Goal: Task Accomplishment & Management: Manage account settings

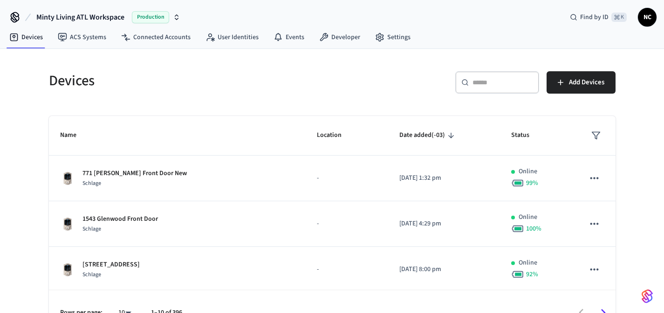
click at [500, 87] on div "​ ​" at bounding box center [498, 82] width 84 height 22
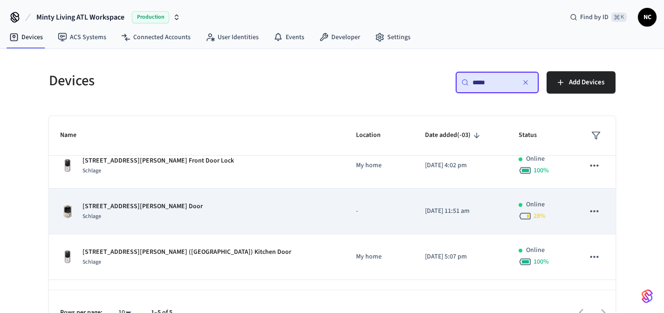
scroll to position [14, 0]
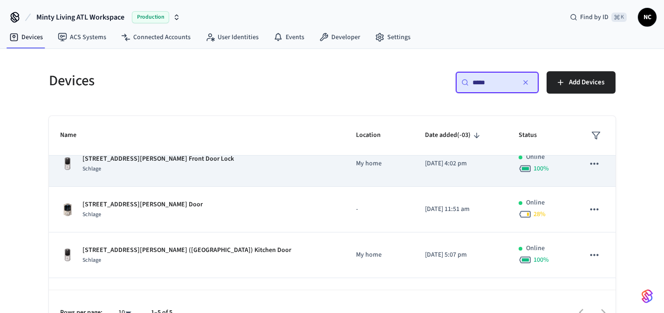
type input "*****"
click at [239, 173] on div "[STREET_ADDRESS][PERSON_NAME] Front Door Lock Schlage" at bounding box center [197, 164] width 274 height 20
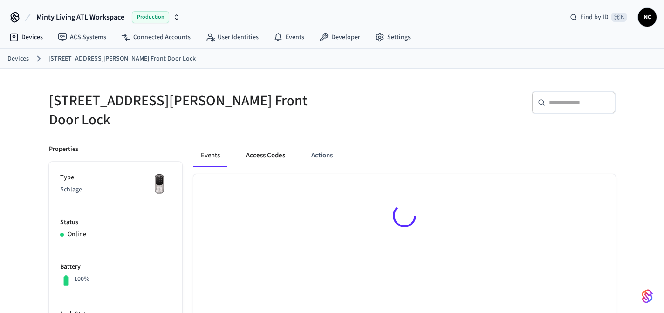
click at [258, 151] on button "Access Codes" at bounding box center [266, 156] width 54 height 22
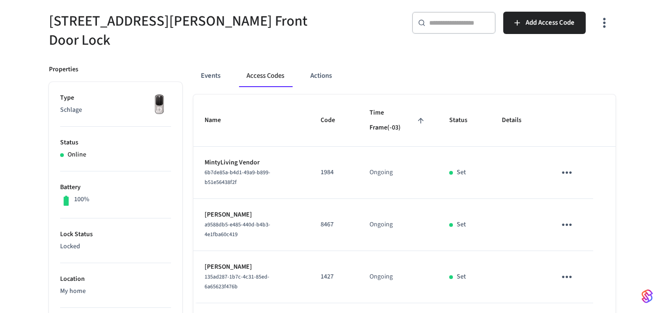
scroll to position [88, 0]
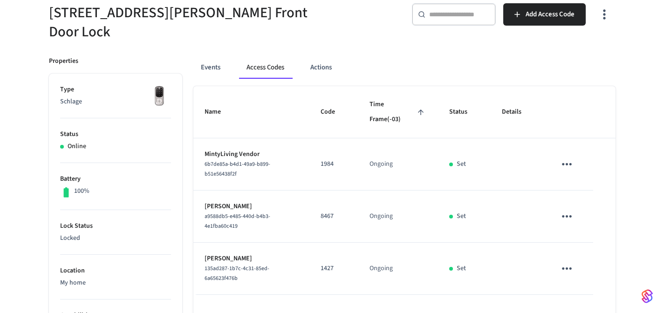
drag, startPoint x: 272, startPoint y: 40, endPoint x: 424, endPoint y: 77, distance: 156.8
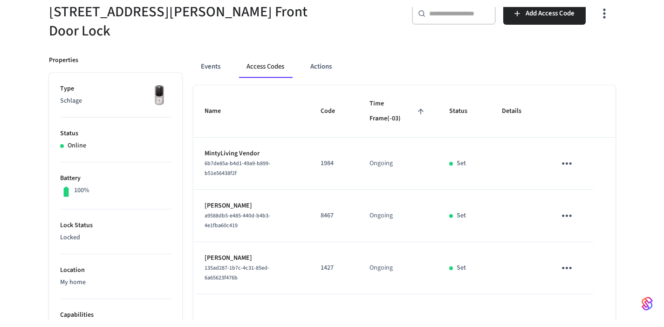
scroll to position [97, 0]
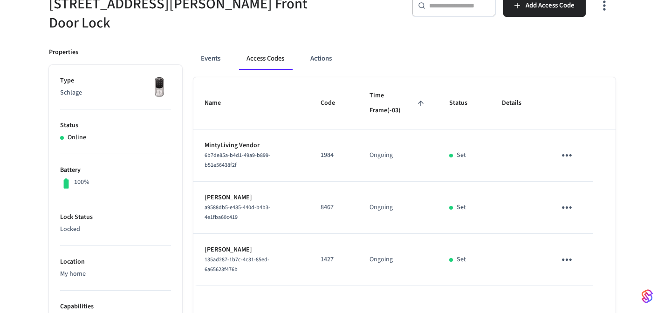
click at [327, 255] on p "1427" at bounding box center [334, 260] width 27 height 10
click at [327, 260] on td "1427" at bounding box center [334, 260] width 49 height 52
click at [322, 242] on td "1427" at bounding box center [334, 260] width 49 height 52
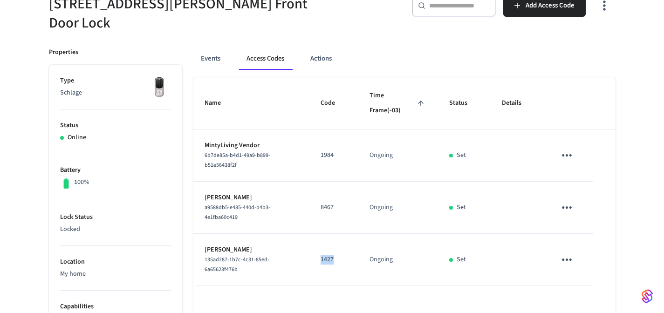
click at [322, 255] on p "1427" at bounding box center [334, 260] width 27 height 10
click at [328, 255] on p "1427" at bounding box center [334, 260] width 27 height 10
click at [331, 255] on p "1427" at bounding box center [334, 260] width 27 height 10
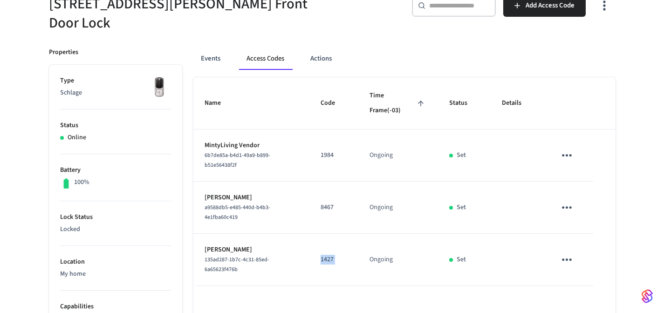
click at [331, 255] on p "1427" at bounding box center [334, 260] width 27 height 10
click at [329, 255] on p "1427" at bounding box center [334, 260] width 27 height 10
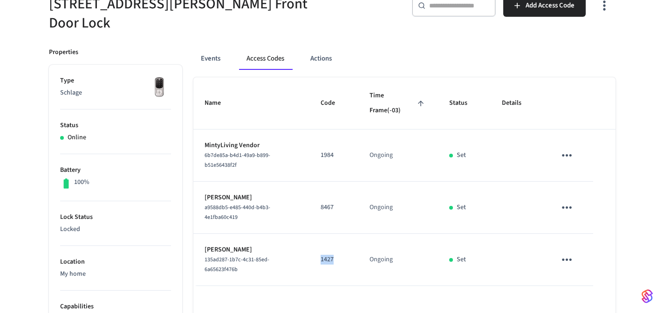
click at [329, 255] on p "1427" at bounding box center [334, 260] width 27 height 10
click at [330, 255] on p "1427" at bounding box center [334, 260] width 27 height 10
